Goal: Information Seeking & Learning: Learn about a topic

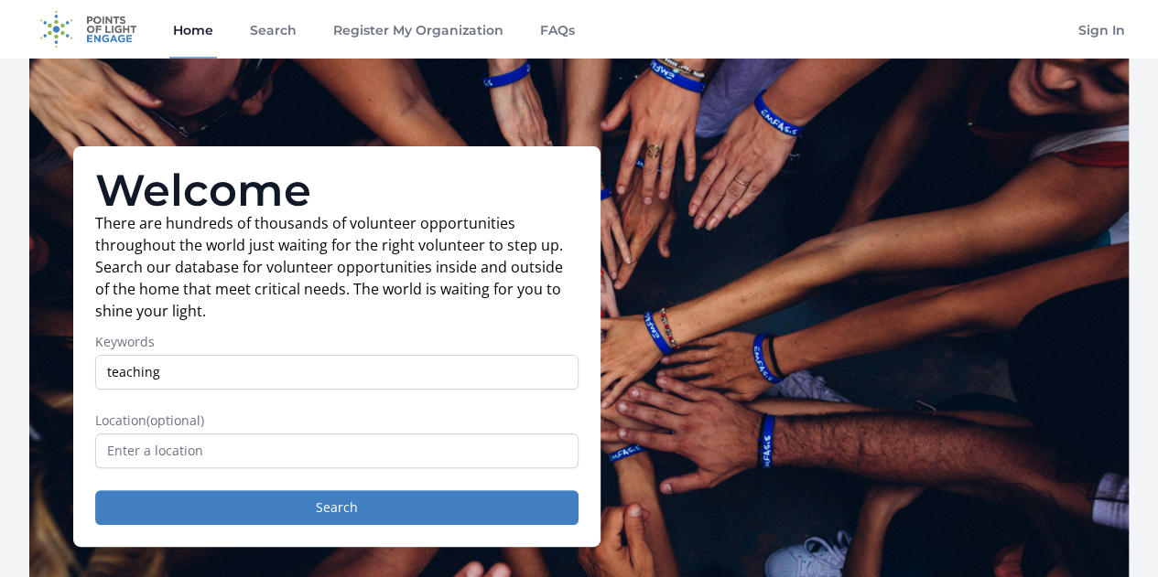
type input "teaching"
click at [533, 449] on input "text" at bounding box center [336, 451] width 483 height 35
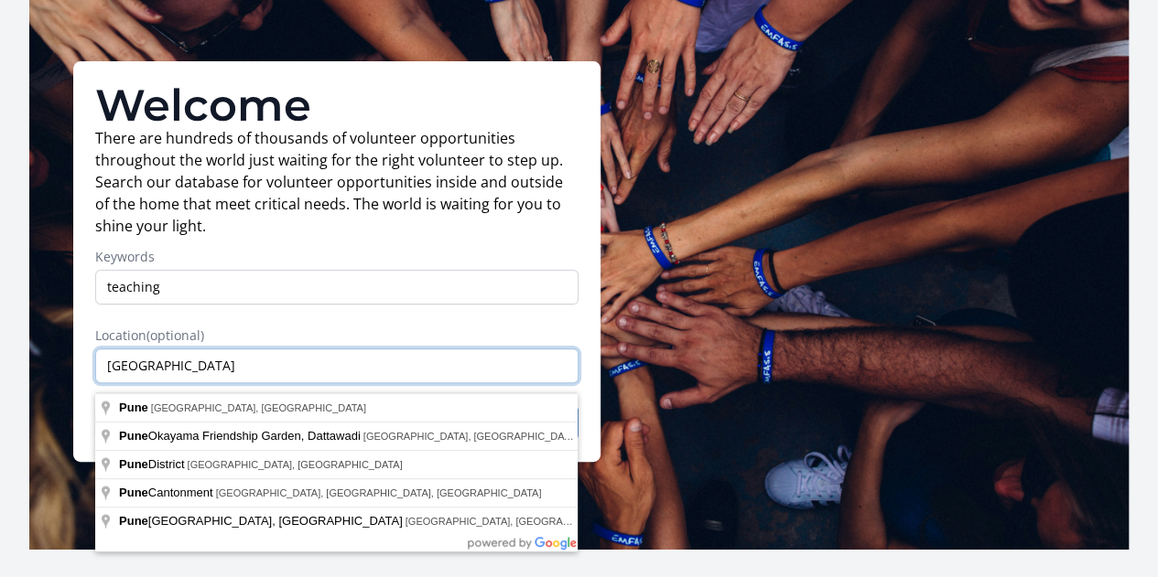
scroll to position [86, 0]
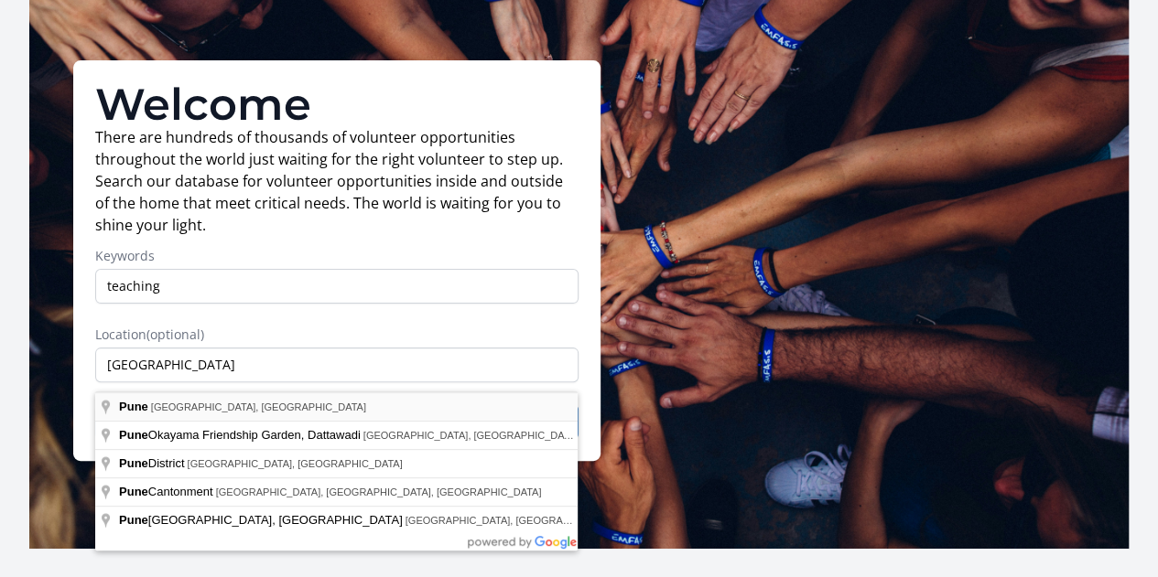
type input "[GEOGRAPHIC_DATA], [GEOGRAPHIC_DATA], [GEOGRAPHIC_DATA]"
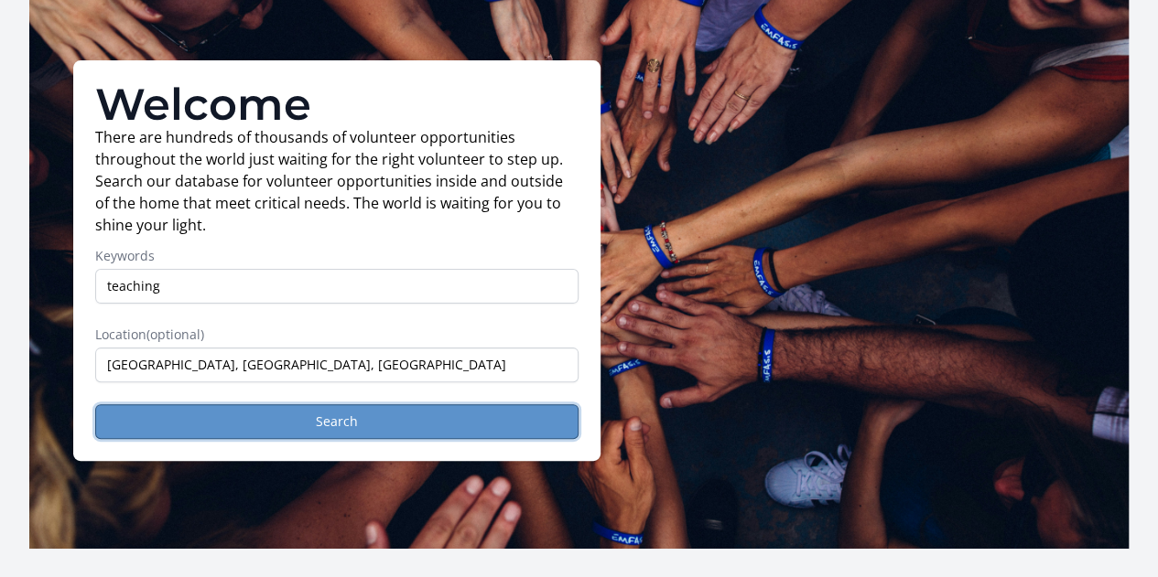
click at [523, 433] on button "Search" at bounding box center [336, 421] width 483 height 35
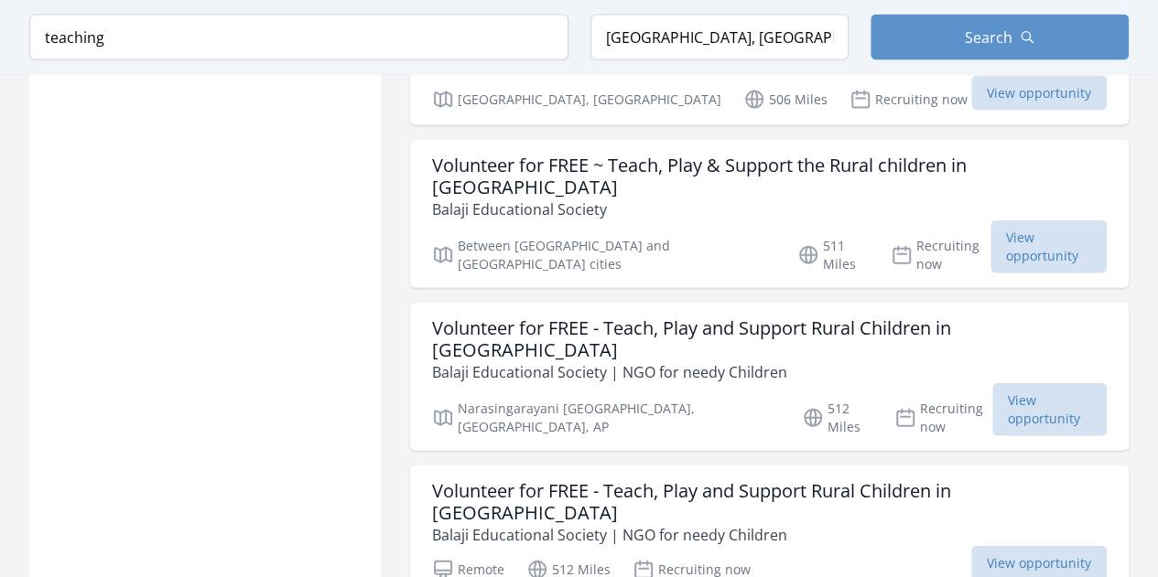
scroll to position [1960, 0]
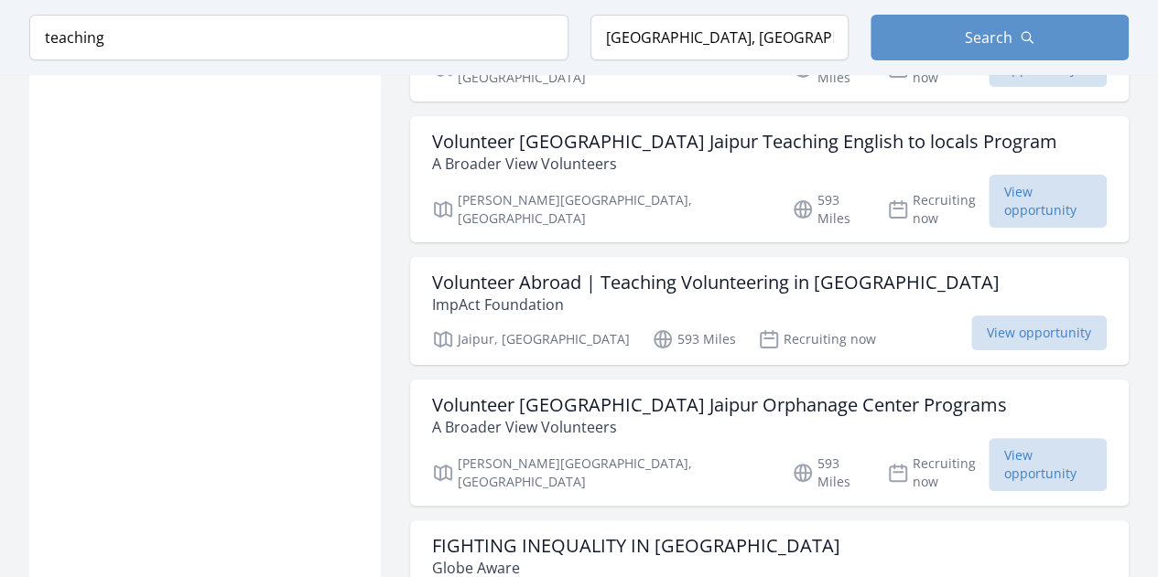
scroll to position [3490, 0]
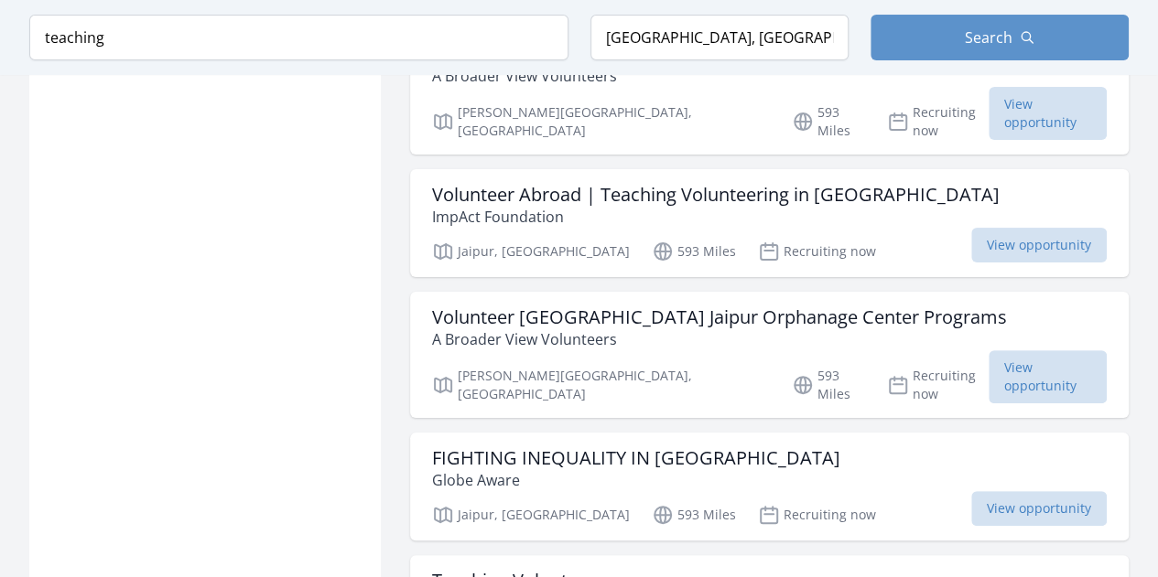
scroll to position [3575, 0]
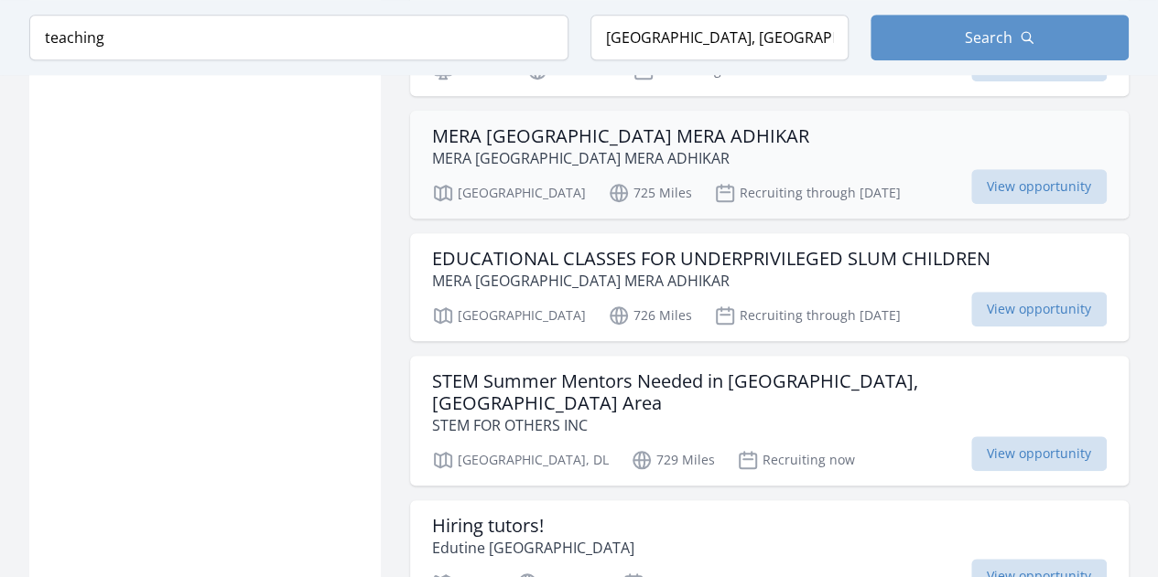
scroll to position [4145, 0]
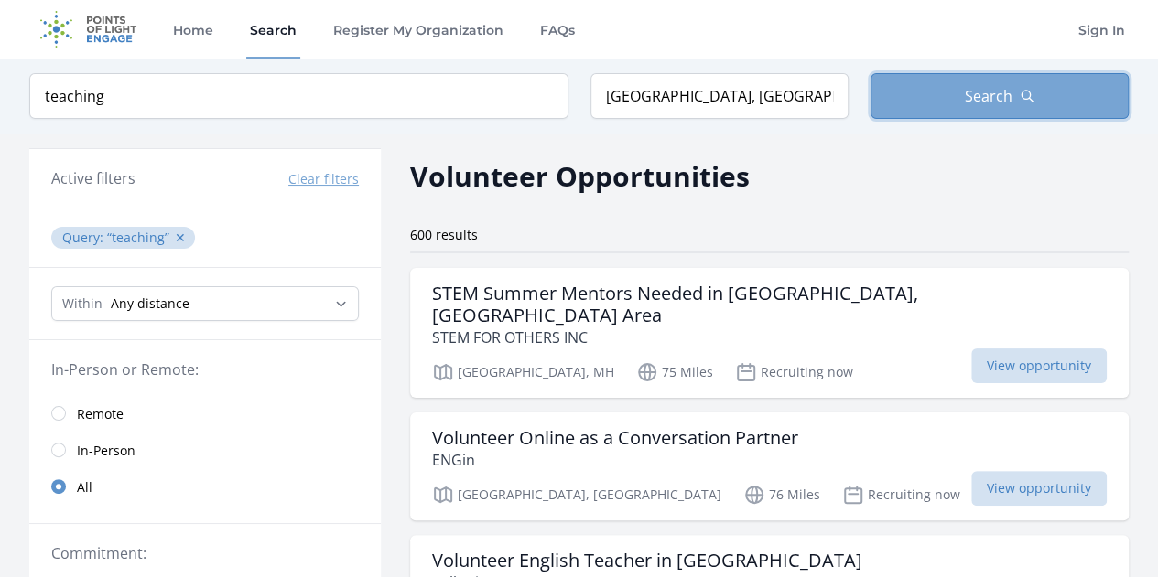
click at [1022, 85] on button "Search" at bounding box center [999, 96] width 258 height 46
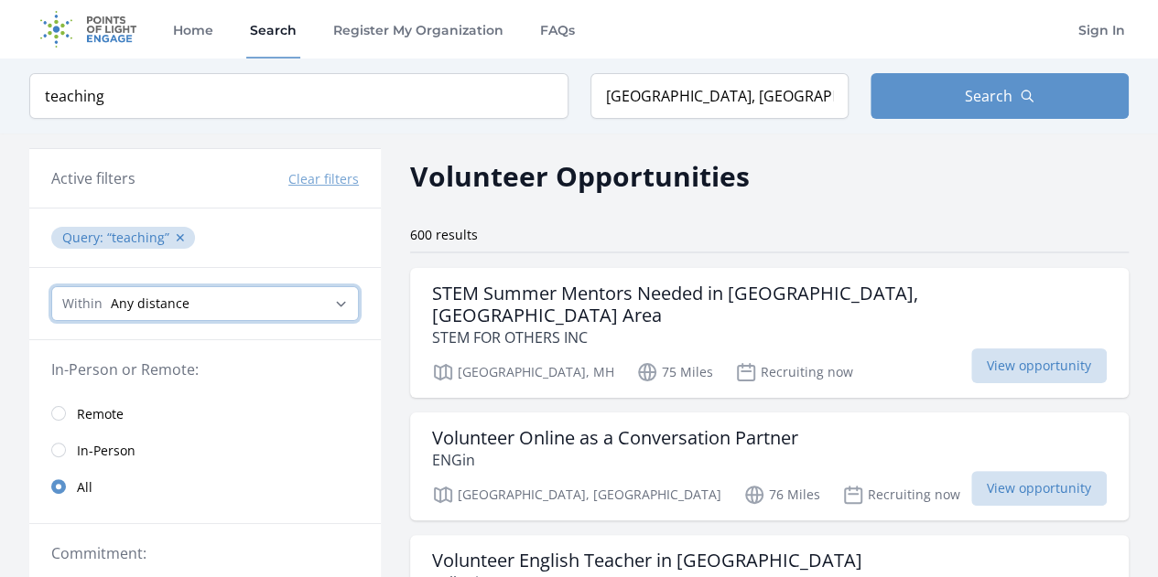
click at [335, 302] on select "Any distance , 5 Miles , 20 Miles , 50 Miles , 100 Miles" at bounding box center [204, 303] width 307 height 35
select select "8046"
click at [51, 286] on select "Any distance , 5 Miles , 20 Miles , 50 Miles , 100 Miles" at bounding box center [204, 303] width 307 height 35
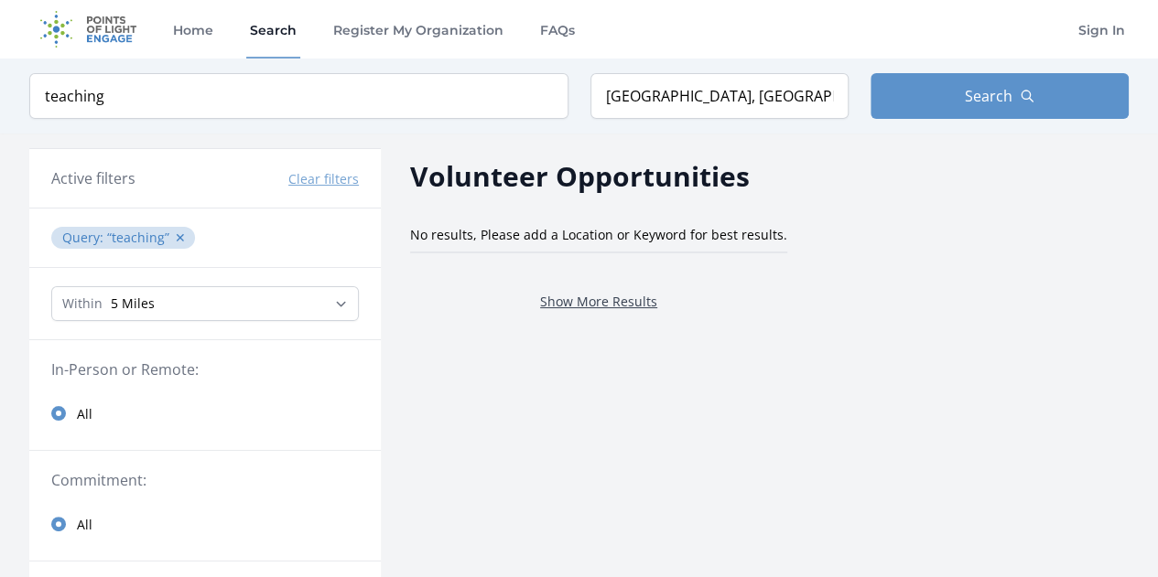
click at [616, 299] on link "Show More Results" at bounding box center [598, 301] width 117 height 17
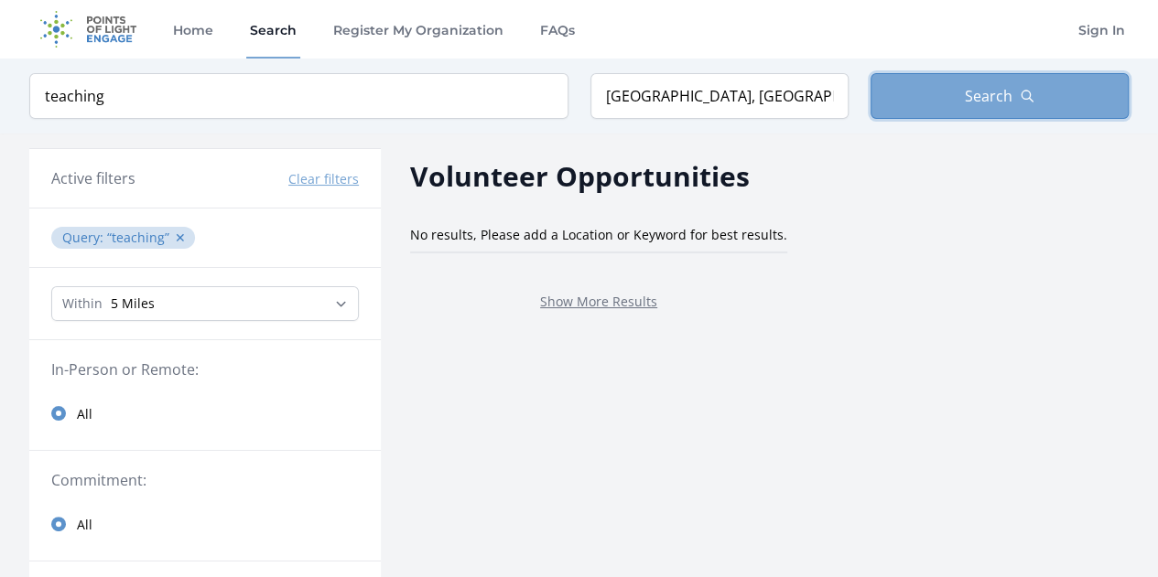
click at [991, 83] on button "Search" at bounding box center [999, 96] width 258 height 46
